Goal: Information Seeking & Learning: Check status

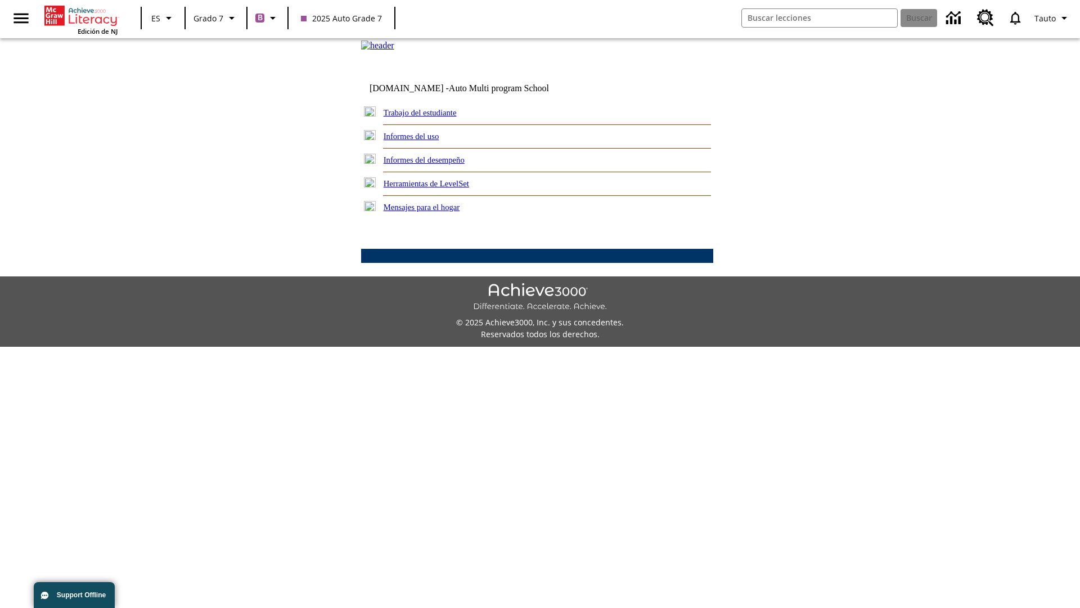
click at [439, 164] on link "Informes del desempeño" at bounding box center [424, 159] width 81 height 9
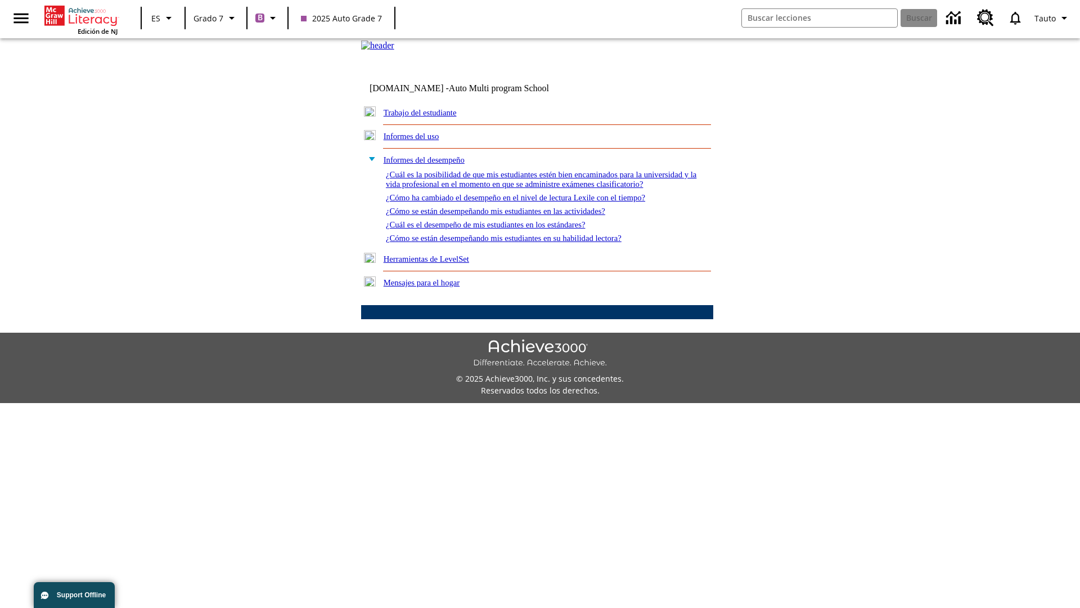
click at [524, 243] on link "¿Cómo se están desempeñando mis estudiantes en su habilidad lectora?" at bounding box center [504, 238] width 236 height 9
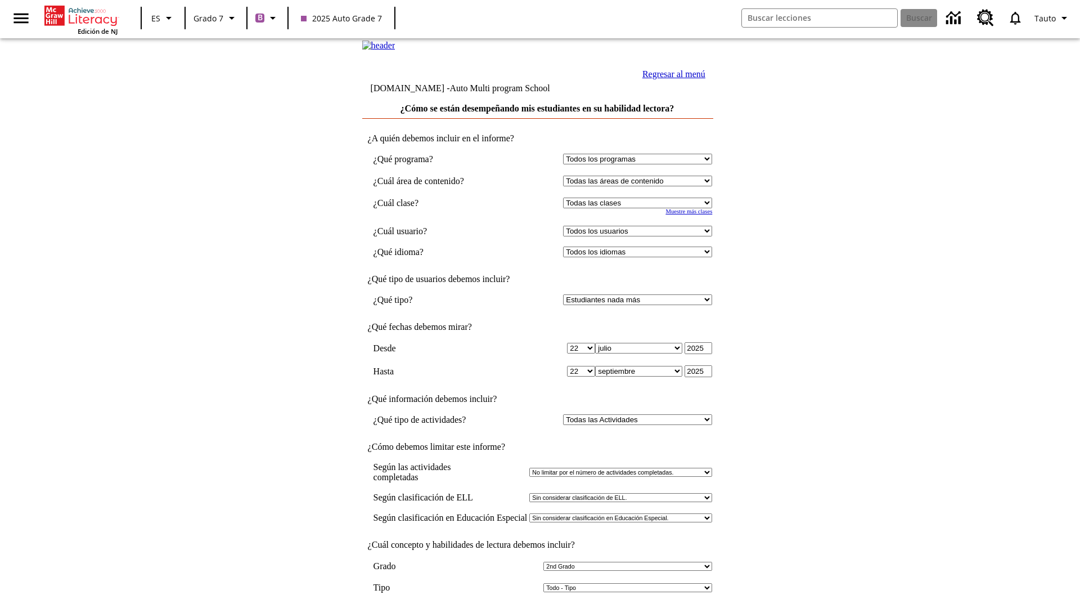
select select "2"
click at [538, 607] on input "Ver Informe" at bounding box center [537, 619] width 52 height 12
select select "2349292"
